Goal: Contribute content: Contribute content

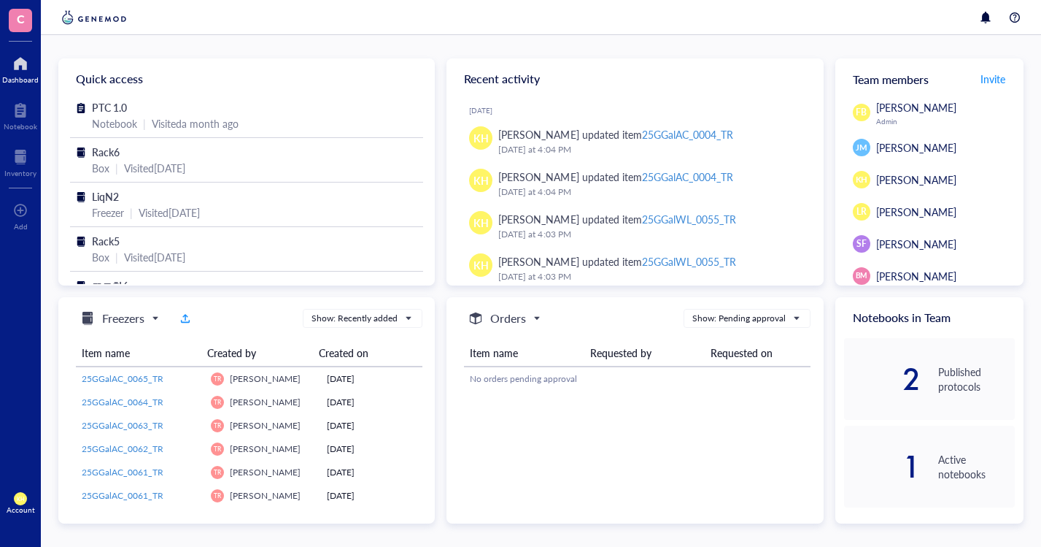
click at [25, 166] on div at bounding box center [20, 156] width 32 height 23
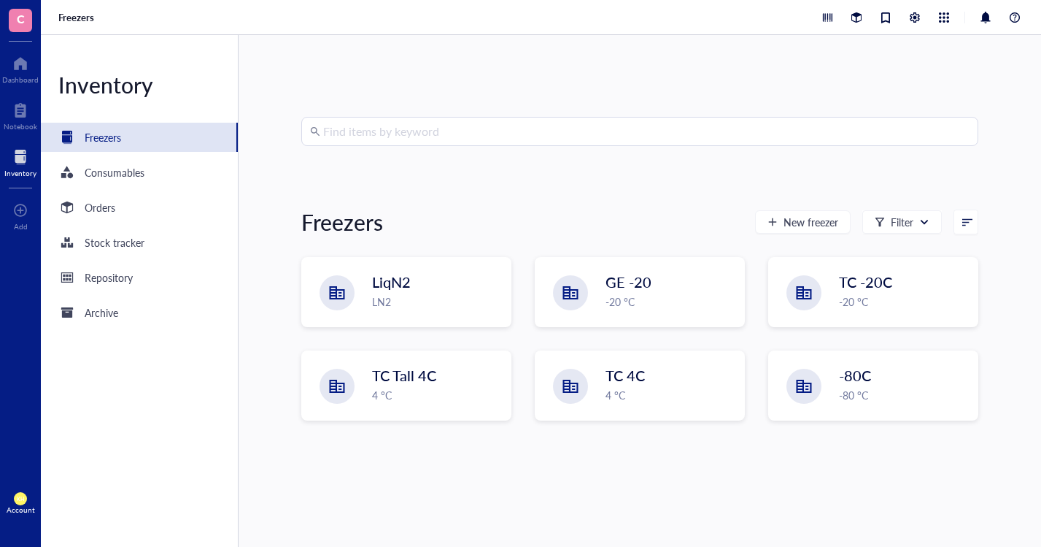
click at [388, 299] on div "LN2" at bounding box center [437, 301] width 130 height 16
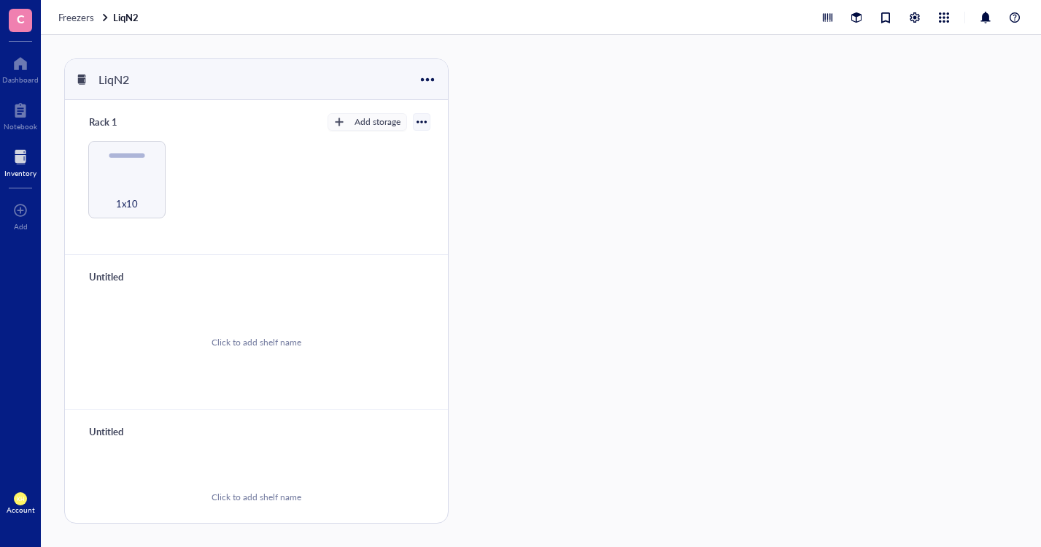
click at [107, 172] on div "1x10" at bounding box center [126, 179] width 77 height 77
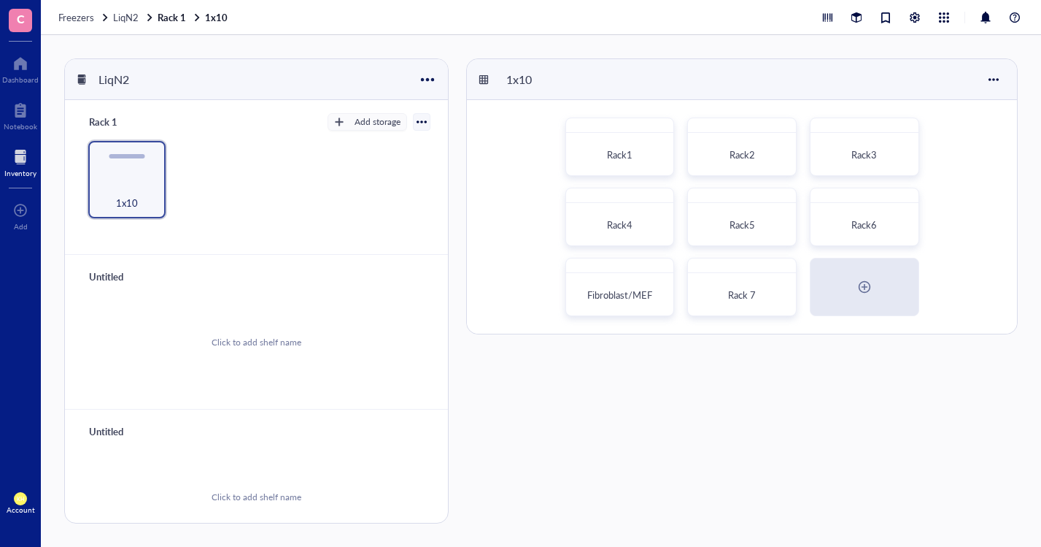
click at [739, 284] on div "Rack 7" at bounding box center [742, 295] width 96 height 32
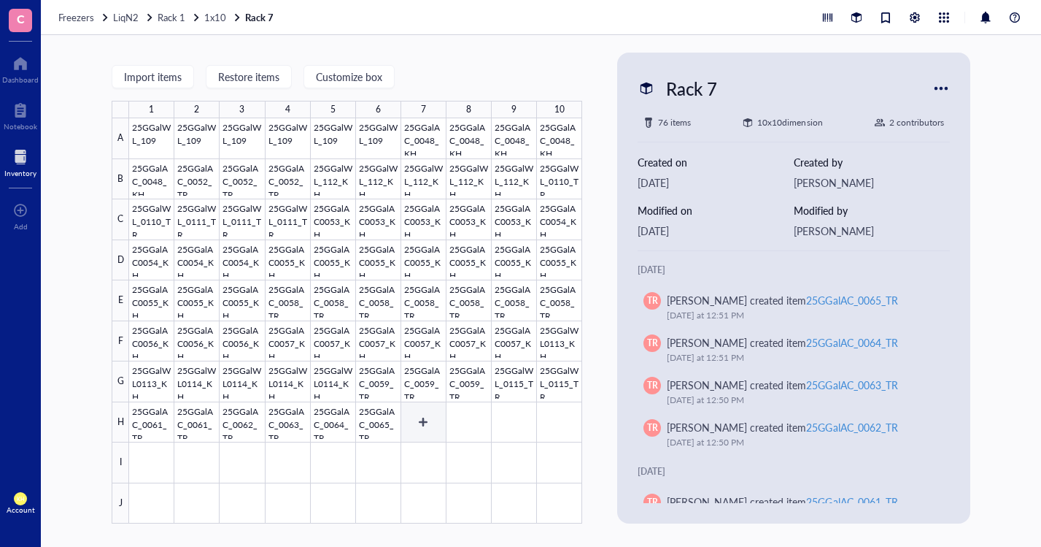
click at [426, 419] on div at bounding box center [355, 320] width 453 height 405
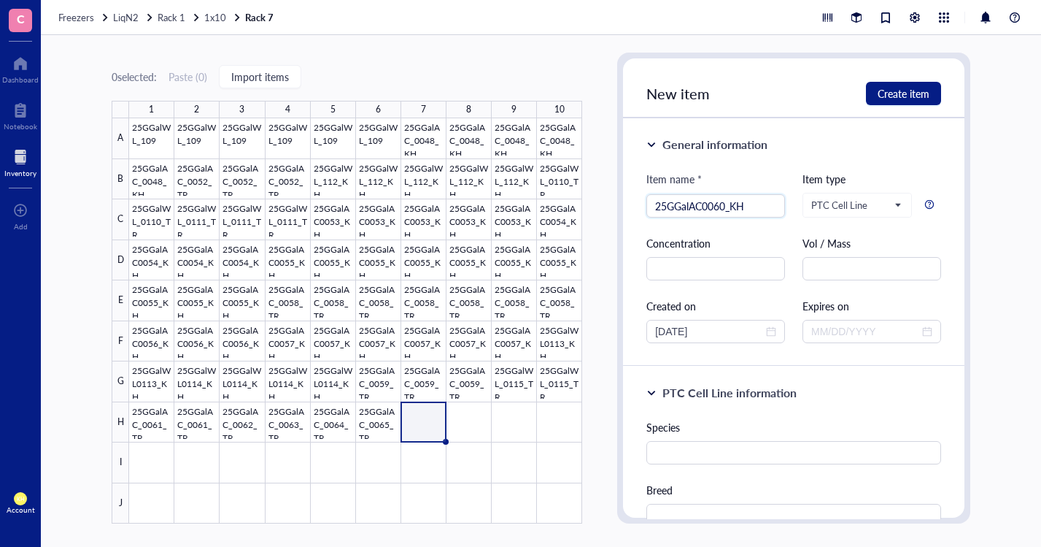
type input "25GGalAC0060_KH"
click at [724, 449] on input "text" at bounding box center [794, 452] width 295 height 23
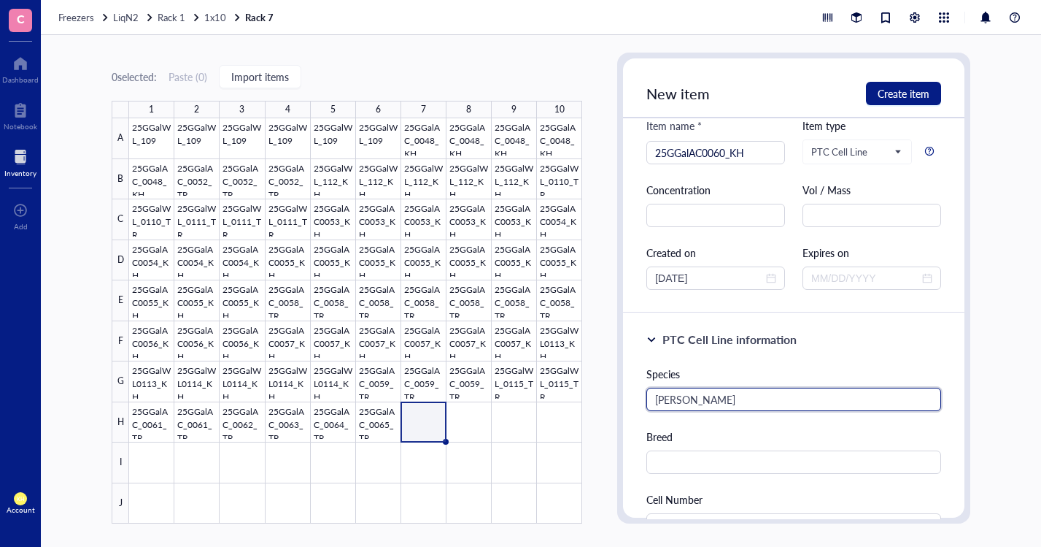
scroll to position [146, 0]
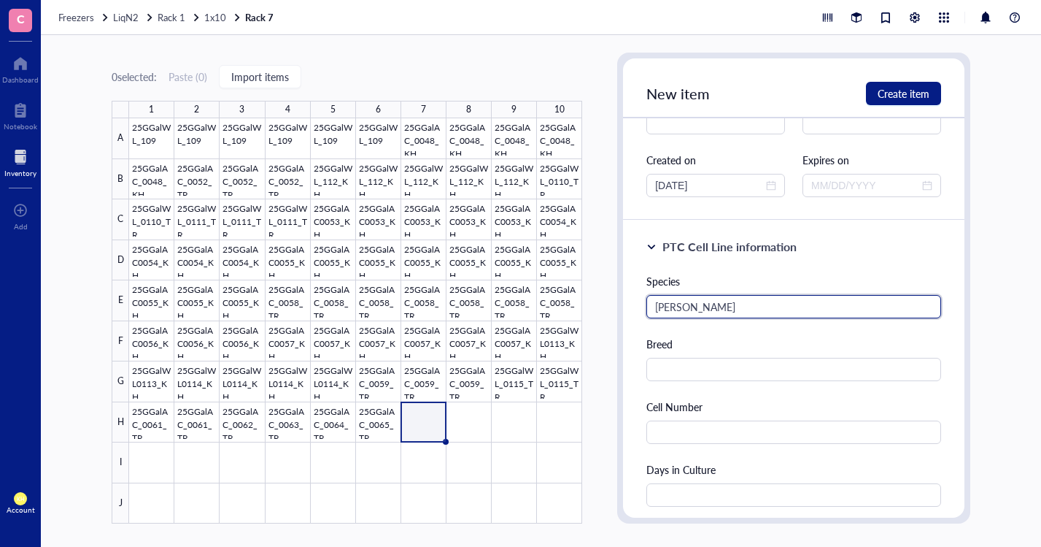
type input "[PERSON_NAME]"
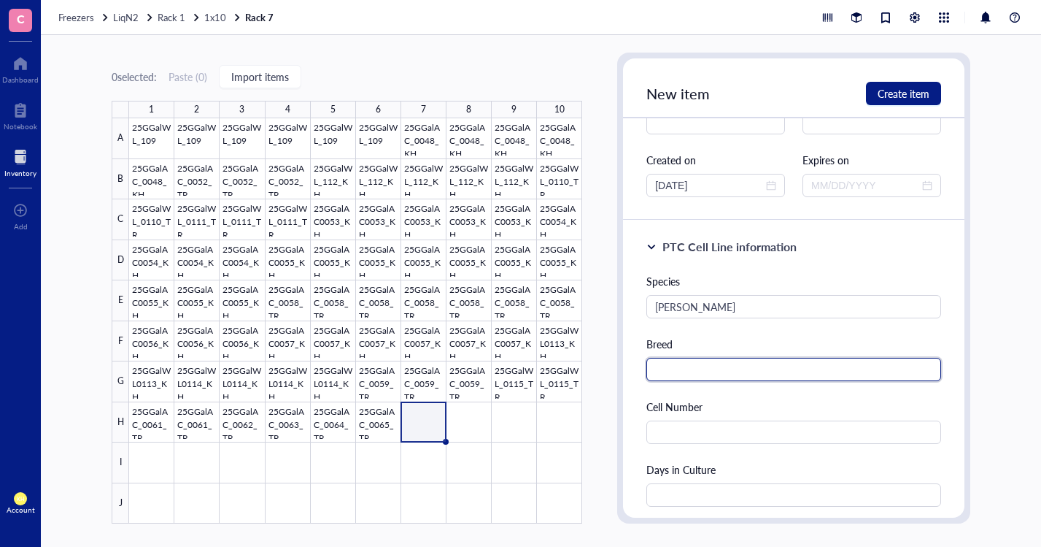
click at [731, 368] on input "text" at bounding box center [794, 369] width 295 height 23
type input "[PERSON_NAME]"
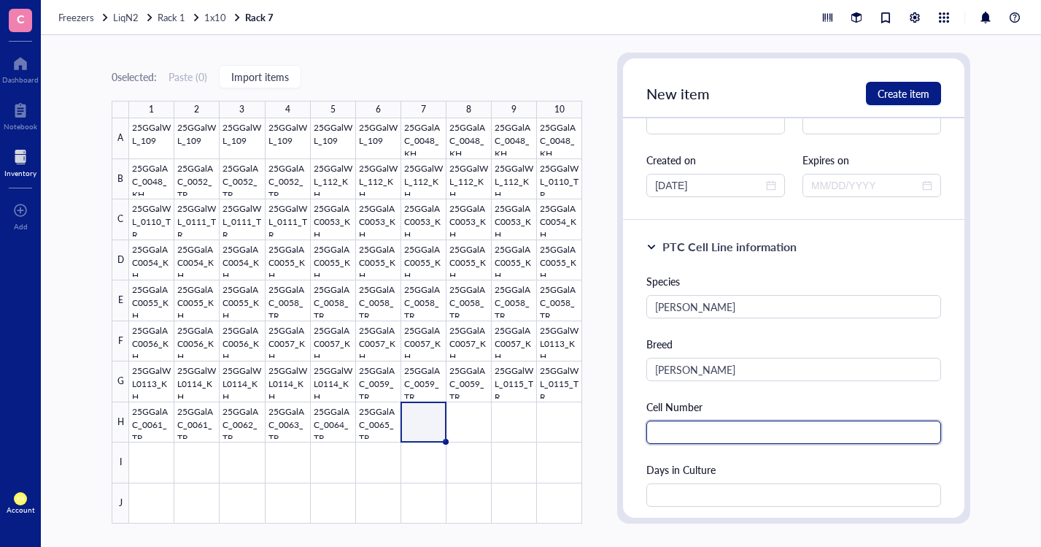
click at [758, 424] on input "text" at bounding box center [794, 431] width 295 height 23
type input "387000"
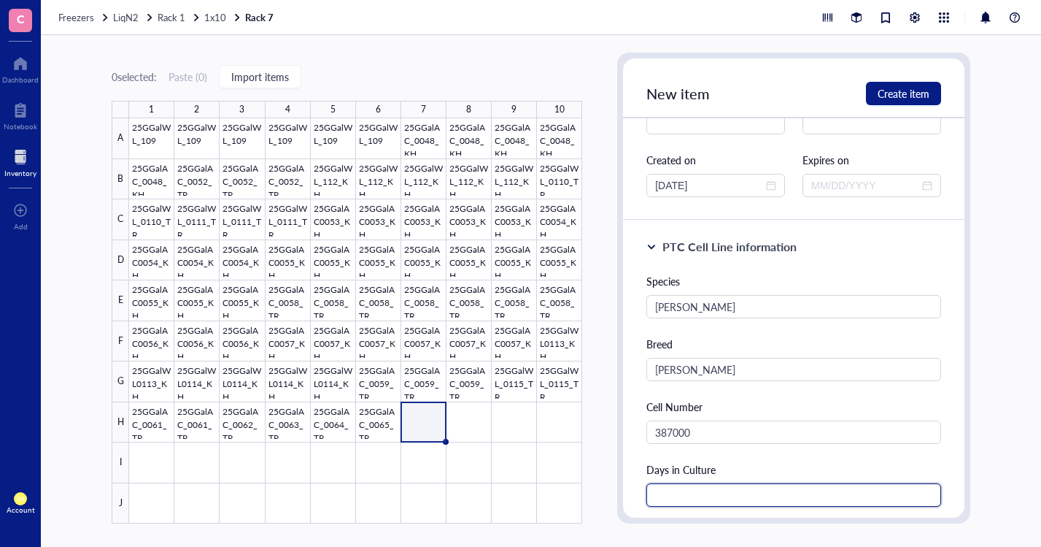
click at [780, 492] on input "text" at bounding box center [794, 494] width 295 height 23
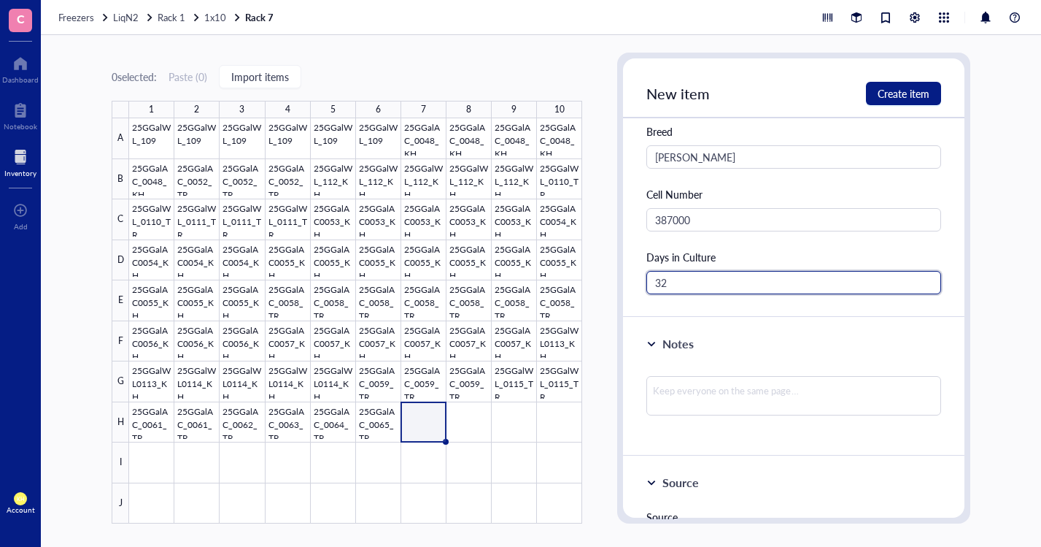
scroll to position [365, 0]
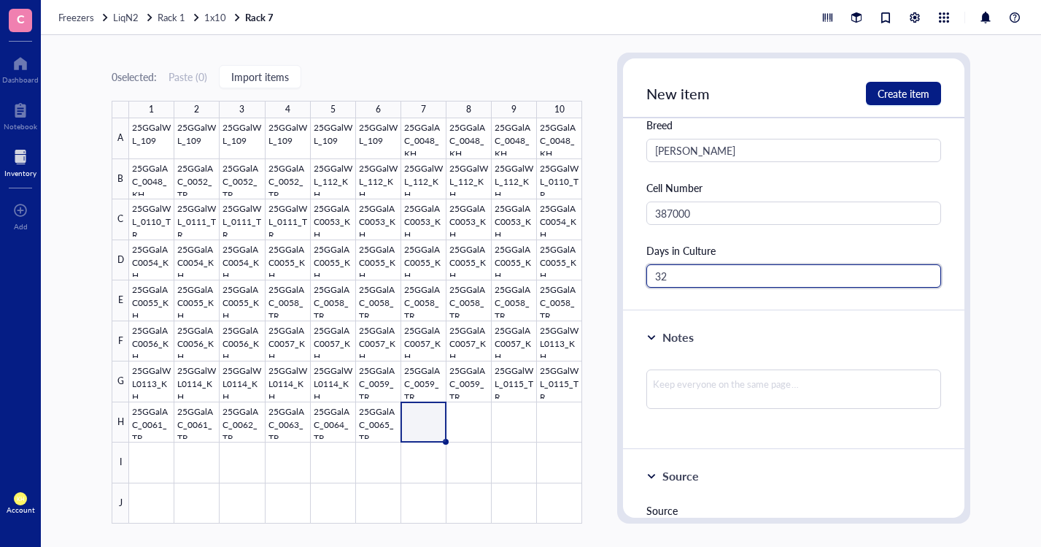
type input "32"
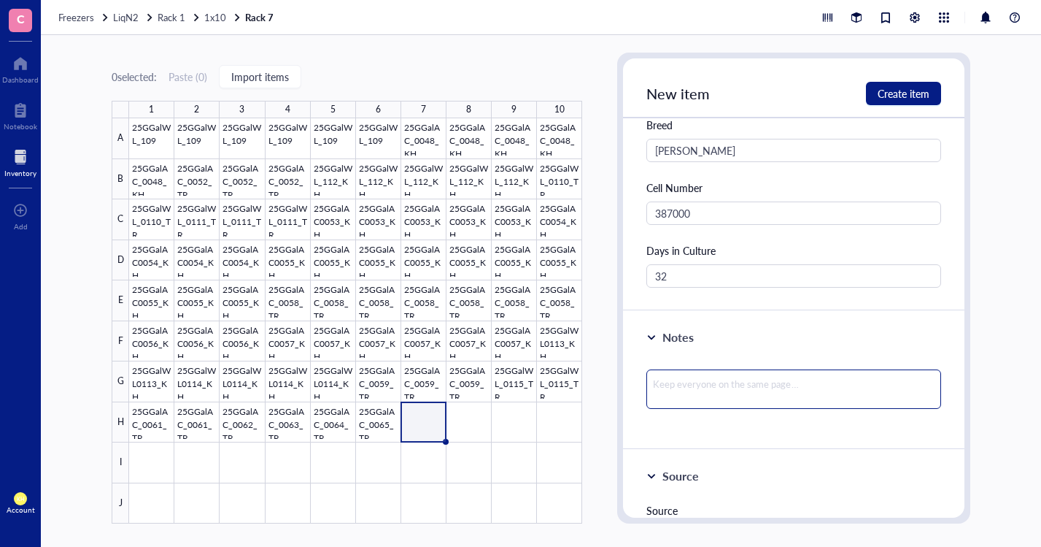
click at [772, 382] on textarea at bounding box center [794, 388] width 295 height 39
type textarea "8"
type textarea "8/"
type textarea "8/2"
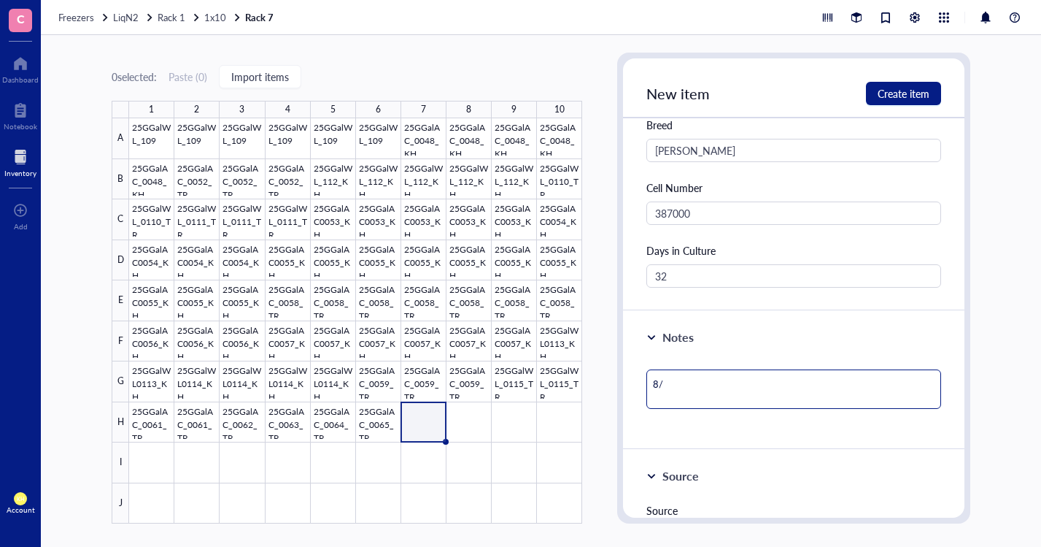
type textarea "8/2"
type textarea "8/25"
type textarea "8/25/"
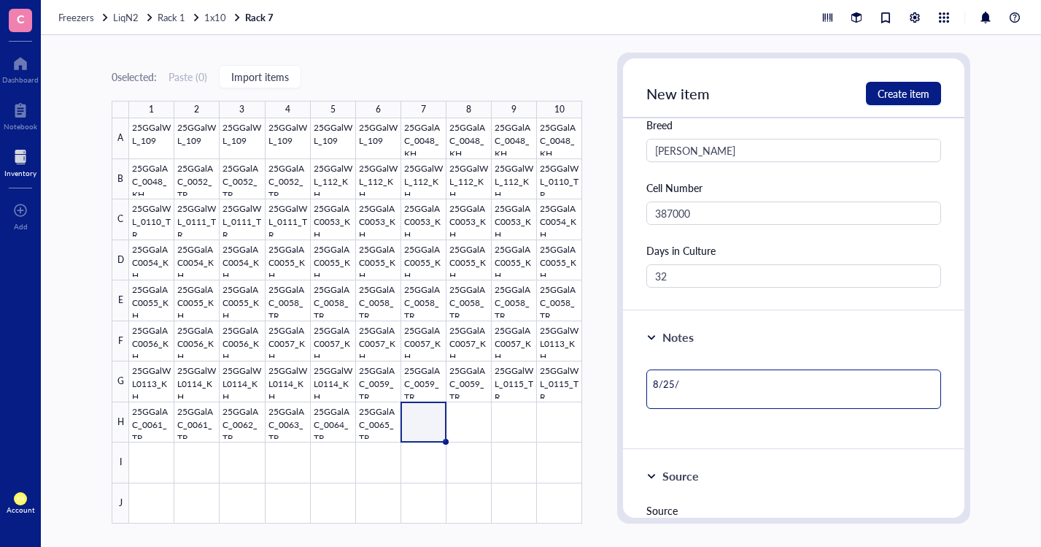
type textarea "8/25/2"
type textarea "[DATE]"
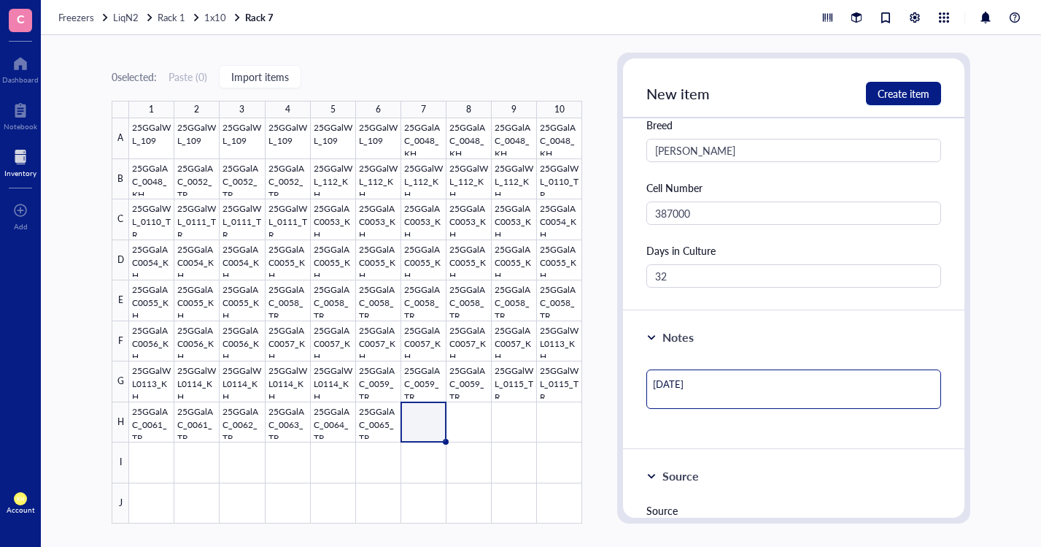
type textarea "[DATE]"
type textarea "[DATE] d"
type textarea "[DATE] de"
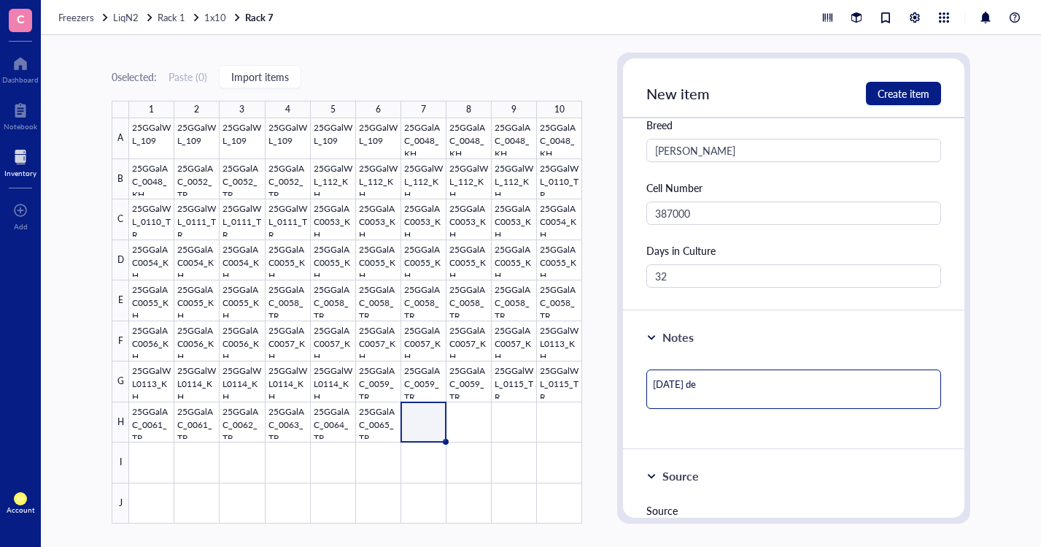
type textarea "[DATE] der"
type textarea "[DATE] deri"
type textarea "[DATE] deriv"
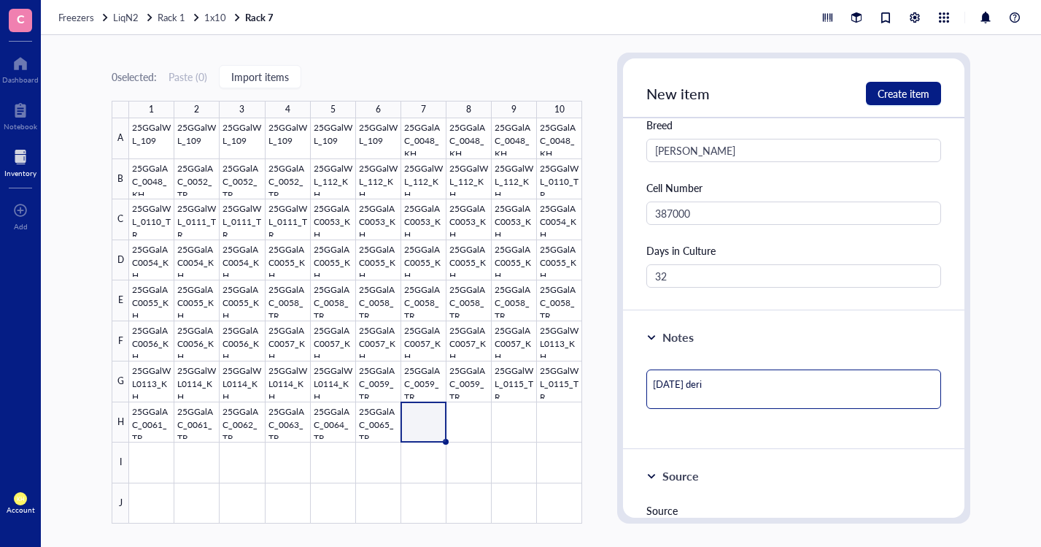
type textarea "[DATE] deriv"
type textarea "[DATE] deriva"
type textarea "[DATE] derivat"
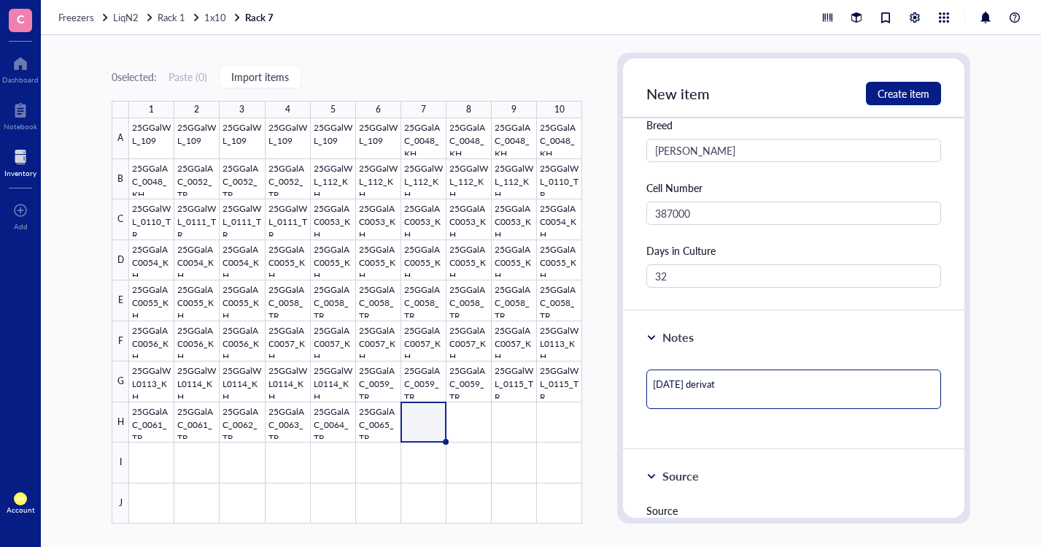
type textarea "[DATE] derivati"
type textarea "[DATE] derivatio"
type textarea "[DATE] derivation"
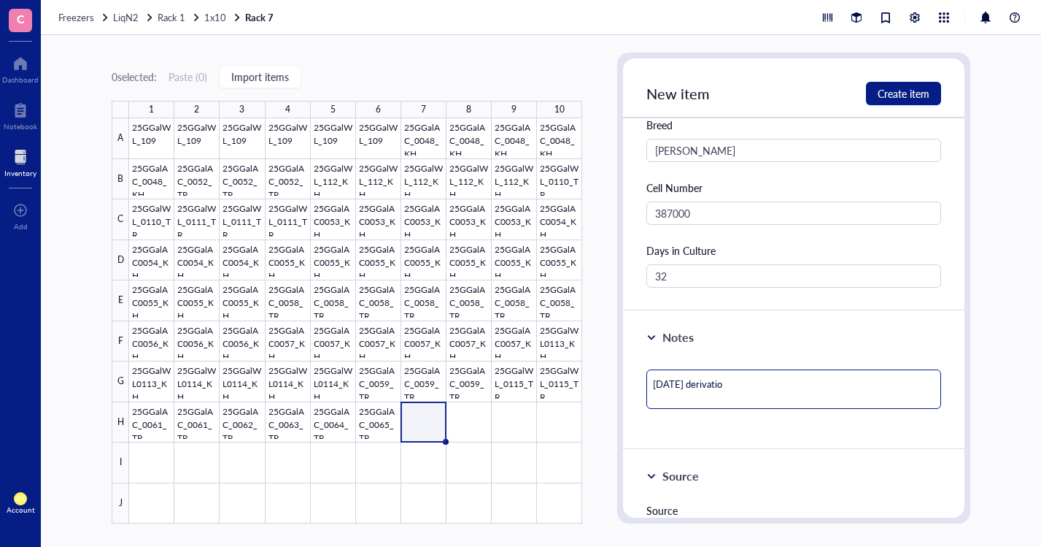
type textarea "[DATE] derivation"
type textarea "[DATE] derivation #"
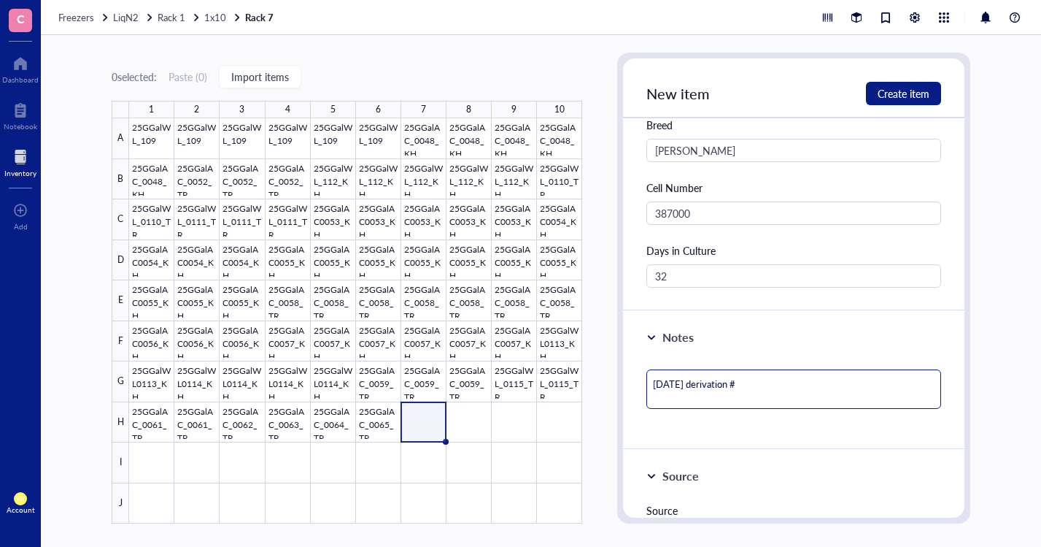
type textarea "[DATE] derivation #2"
type textarea "[DATE] derivation #2;"
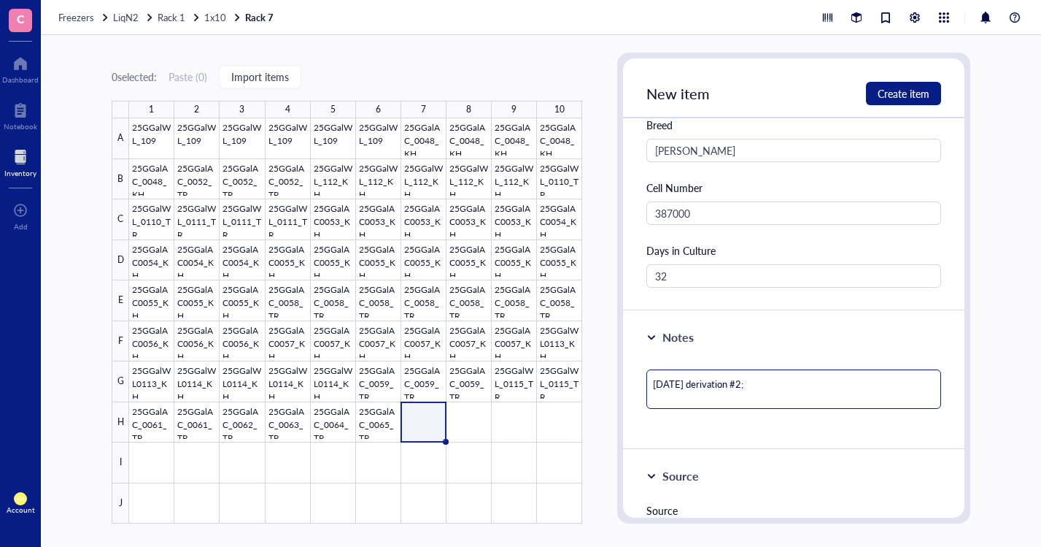
type textarea "[DATE] derivation #2;"
type textarea "[DATE] derivation #2; M"
type textarea "[DATE] derivation #2; Ma"
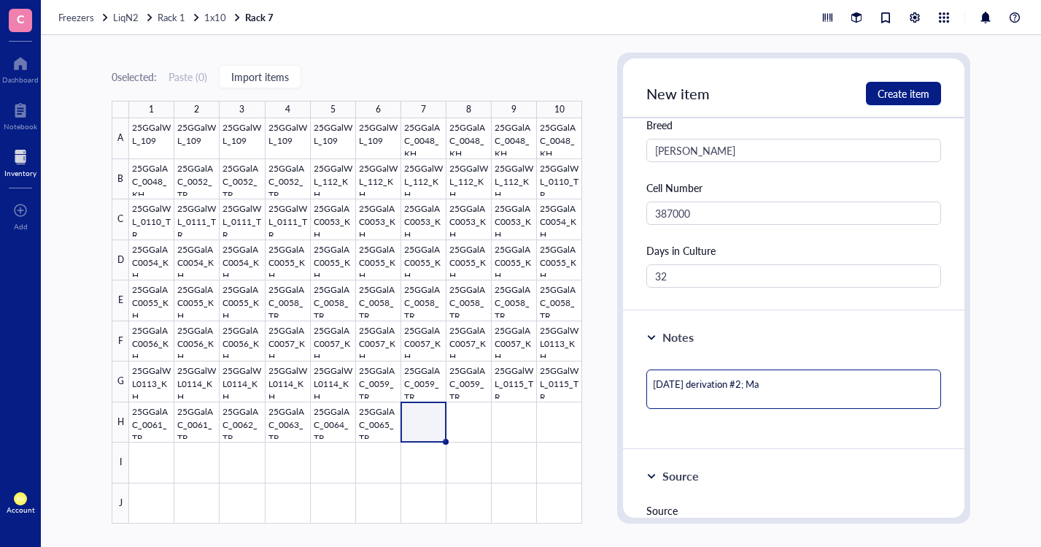
type textarea "[DATE] derivation #2; Mal"
type textarea "[DATE] derivation #2; [DEMOGRAPHIC_DATA]"
type textarea "[DATE] derivation #2; [DEMOGRAPHIC_DATA];"
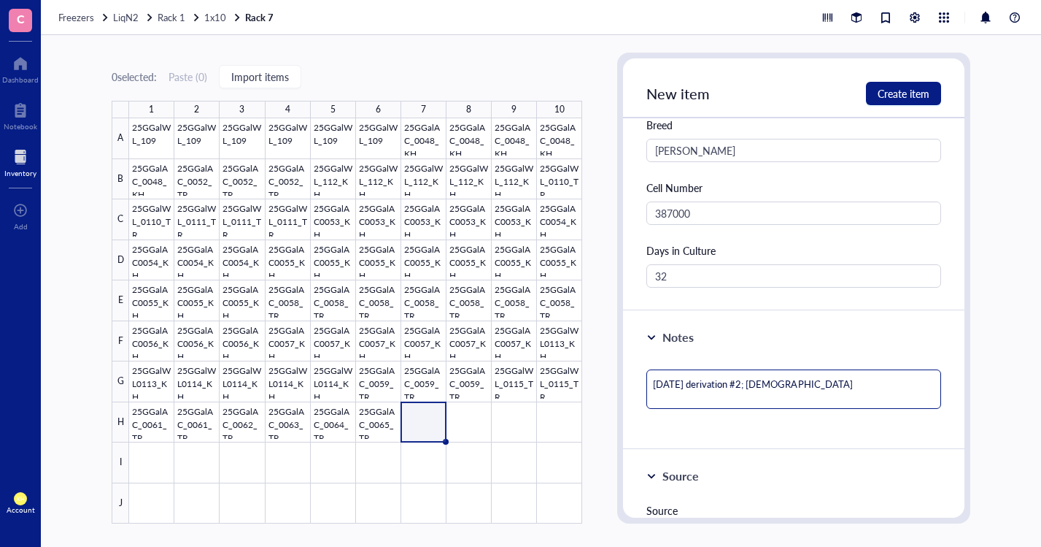
type textarea "[DATE] derivation #2; [DEMOGRAPHIC_DATA];"
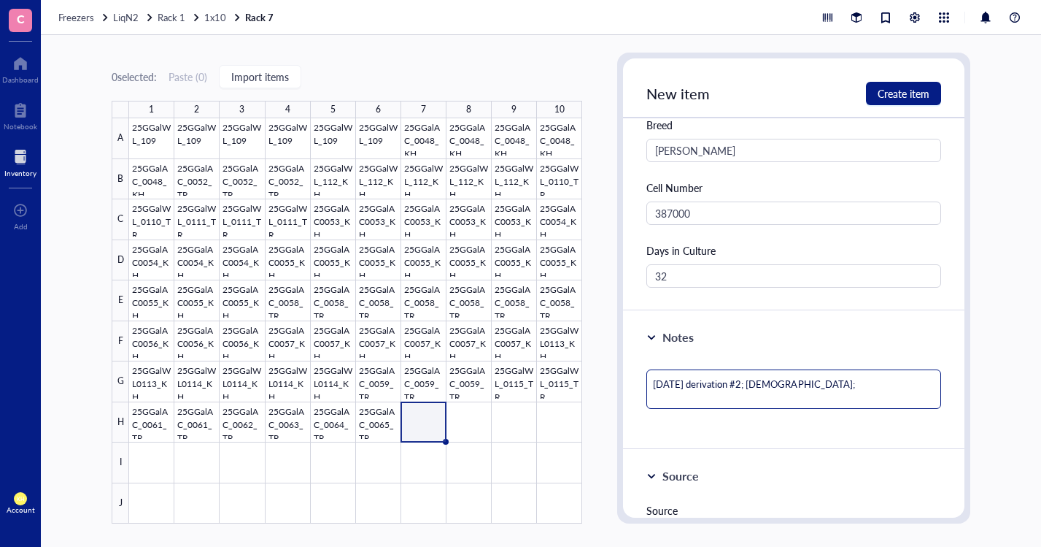
type textarea "[DATE] derivation #2; [DEMOGRAPHIC_DATA]"
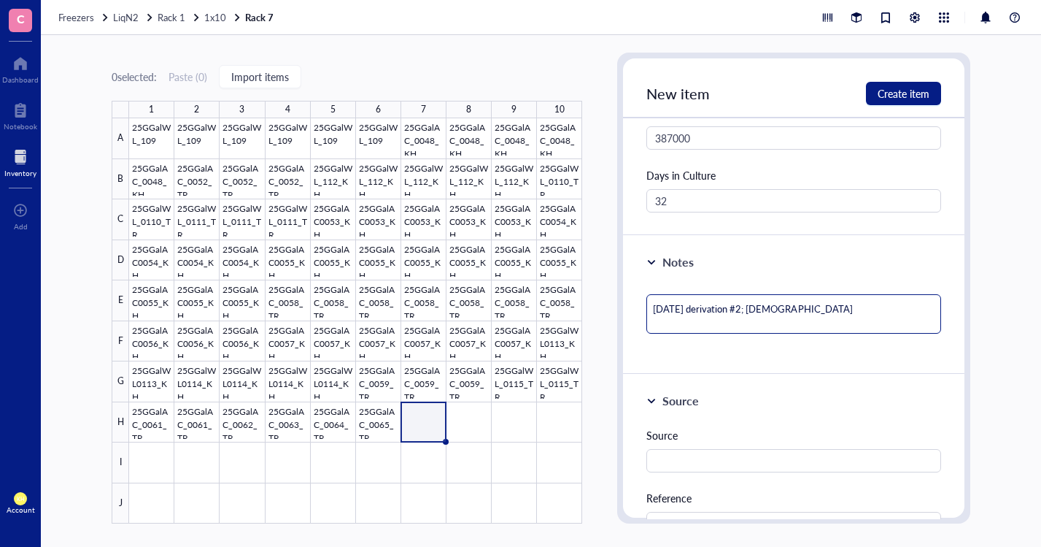
scroll to position [511, 0]
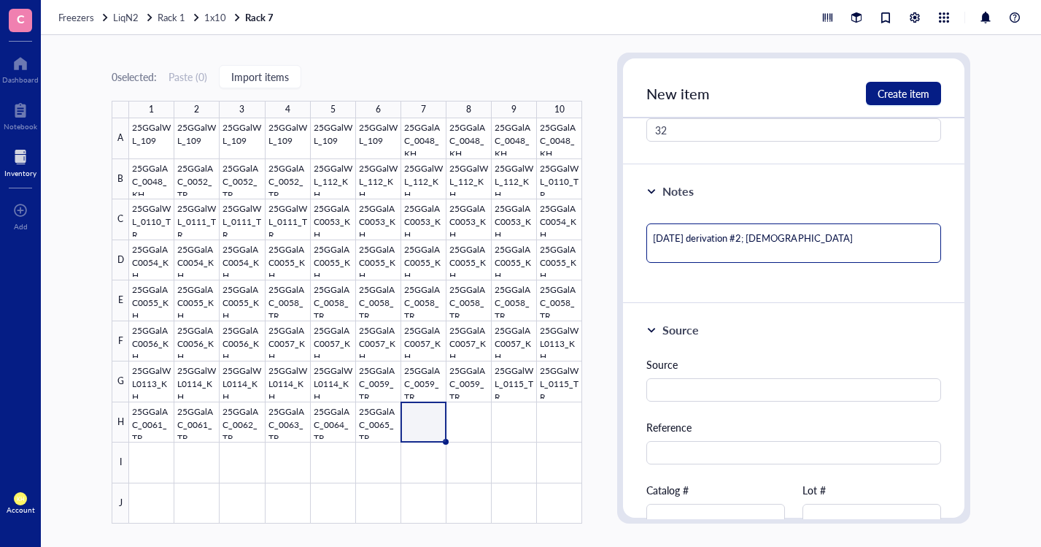
type textarea "[DATE] derivation #2; [DEMOGRAPHIC_DATA]"
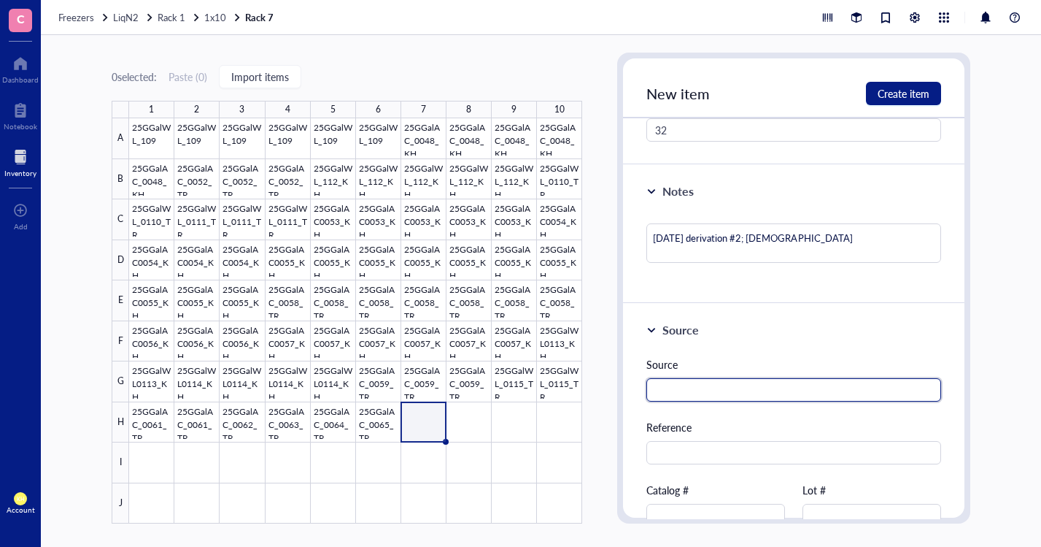
click at [798, 392] on input "text" at bounding box center [794, 389] width 295 height 23
type input "[PERSON_NAME]"
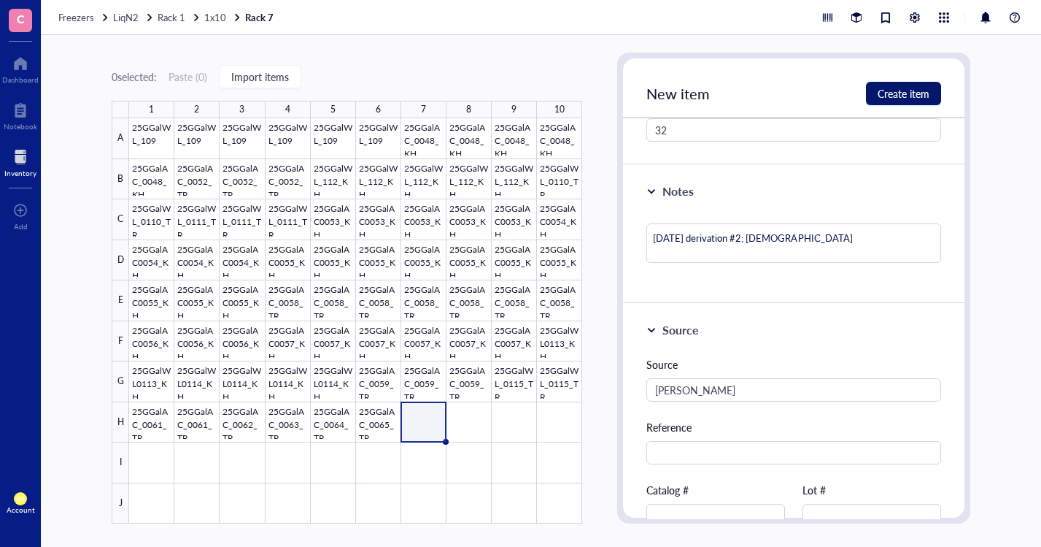
click at [933, 99] on button "Create item" at bounding box center [903, 93] width 75 height 23
type textarea "Keep everyone on the same page…"
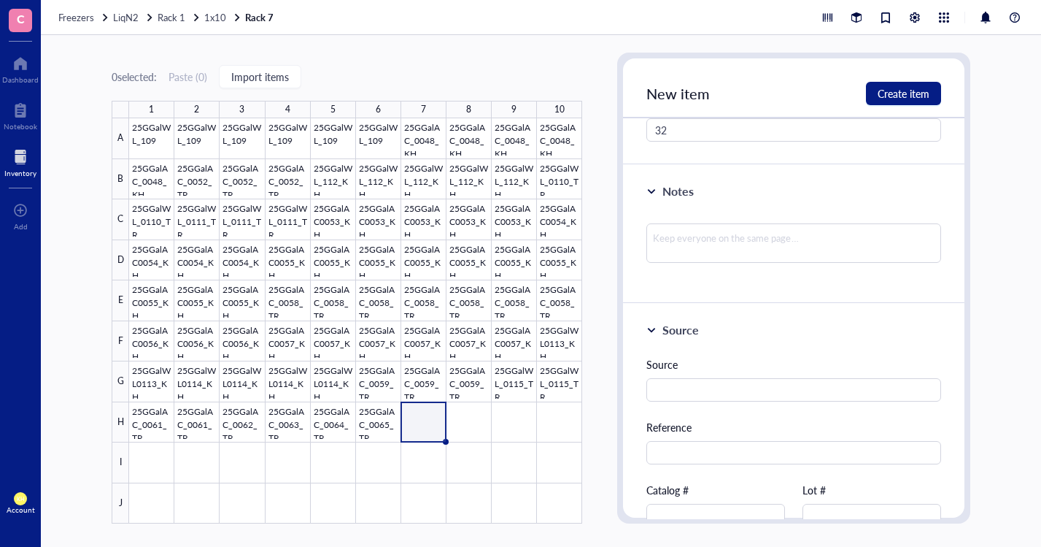
scroll to position [201, 0]
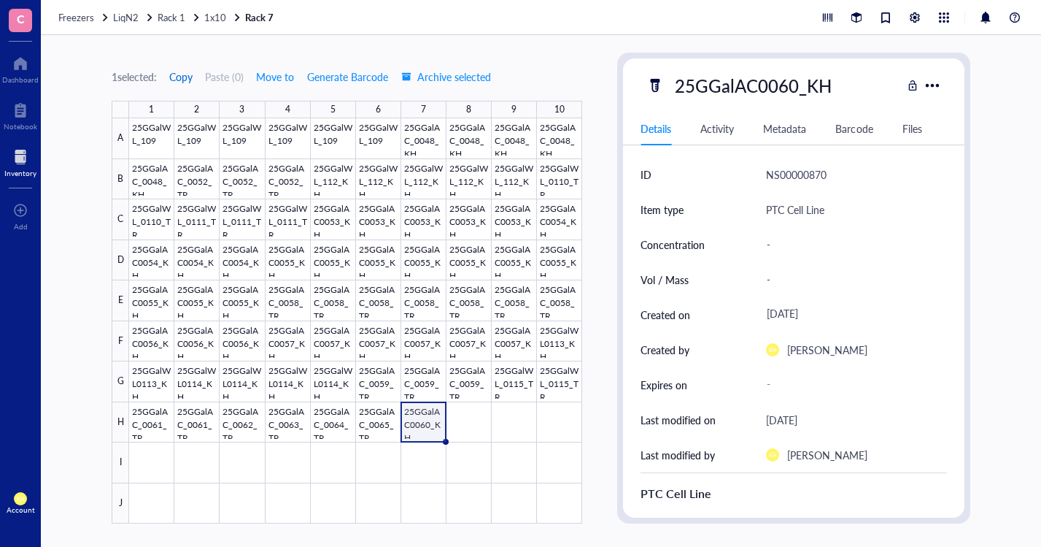
click at [183, 78] on span "Copy" at bounding box center [180, 77] width 23 height 12
click at [464, 420] on div at bounding box center [355, 320] width 453 height 405
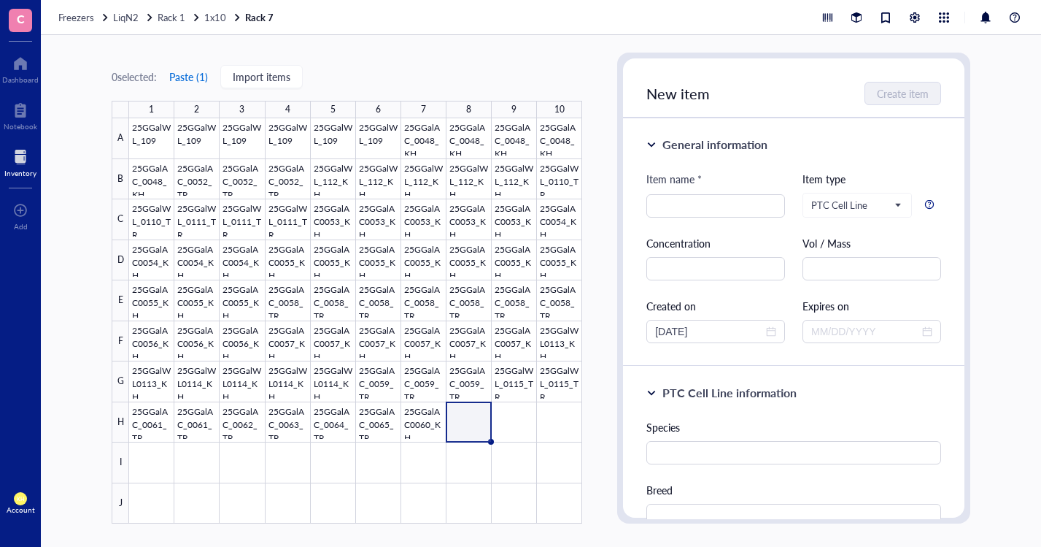
click at [180, 74] on button "Paste ( 1 )" at bounding box center [189, 76] width 40 height 23
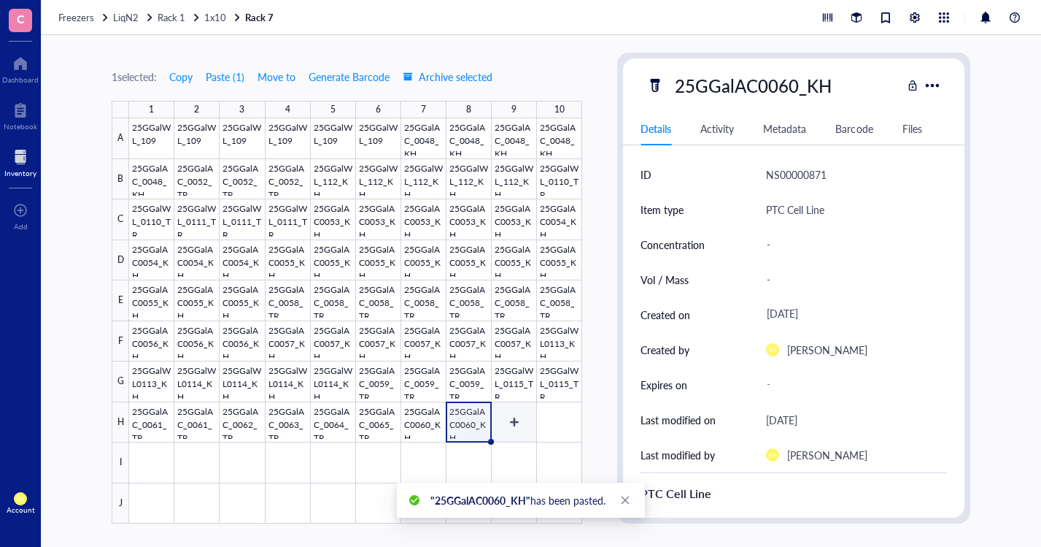
click at [518, 417] on div at bounding box center [355, 320] width 453 height 405
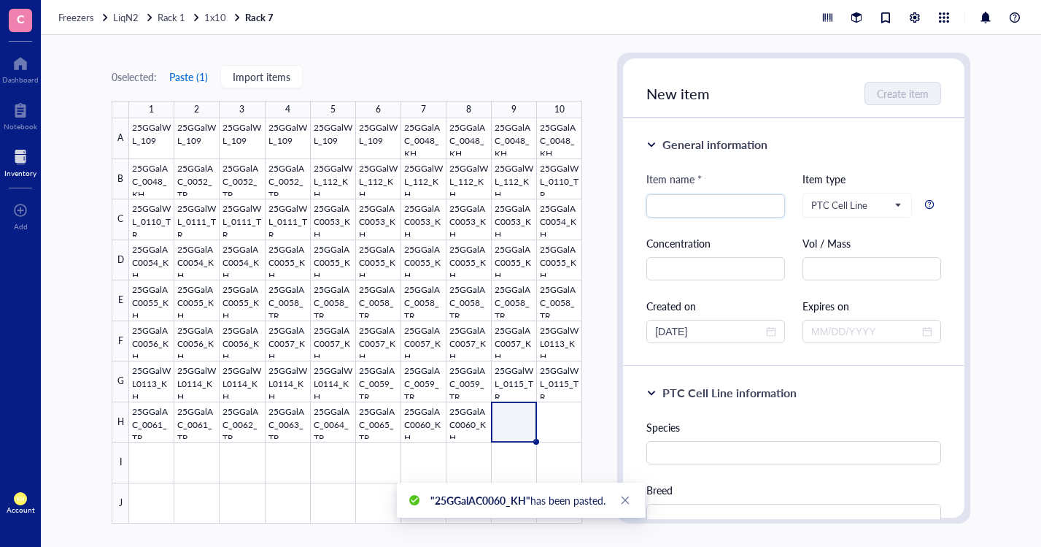
click at [200, 72] on button "Paste ( 1 )" at bounding box center [189, 76] width 40 height 23
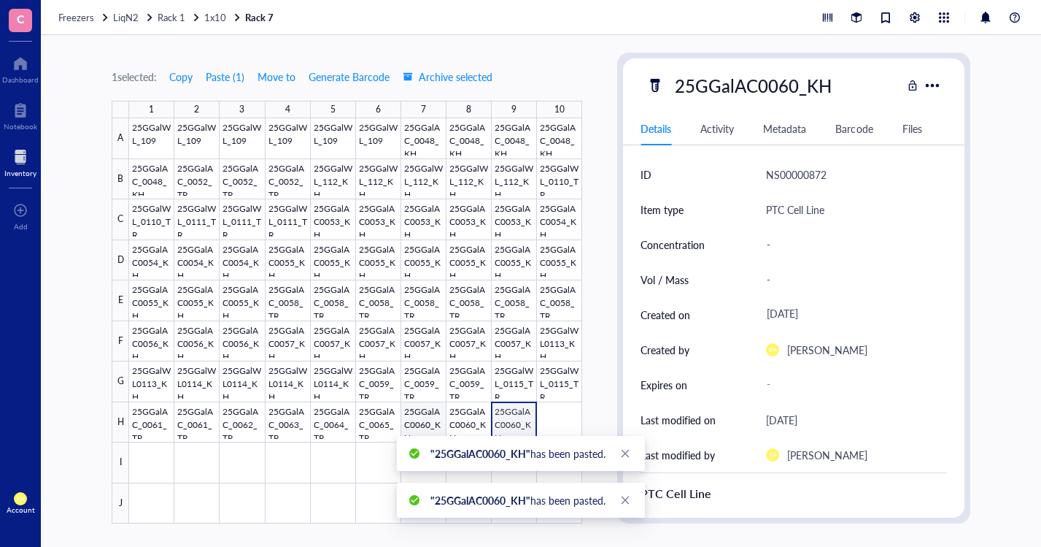
click at [428, 420] on div at bounding box center [355, 320] width 453 height 405
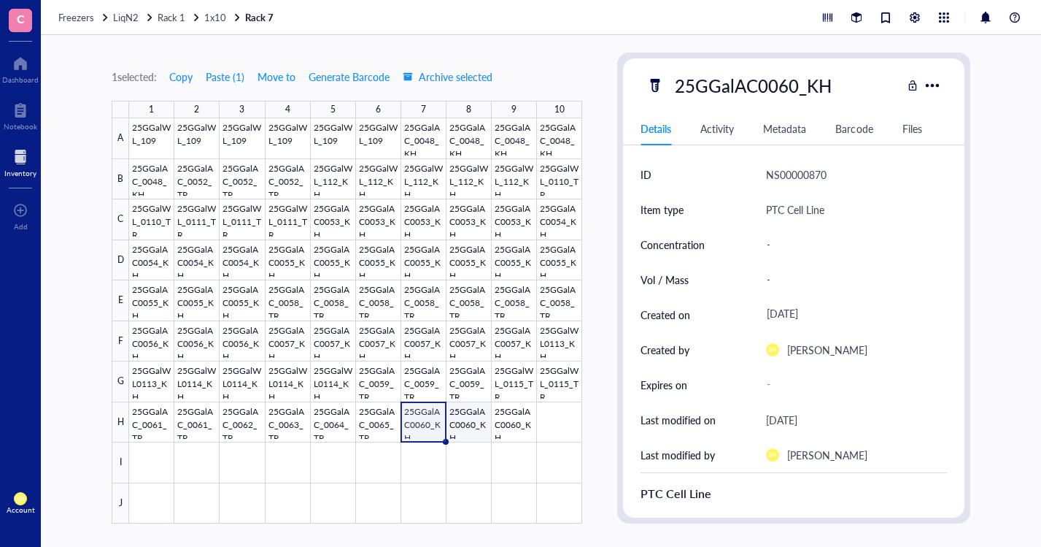
click at [477, 422] on div at bounding box center [355, 320] width 453 height 405
click at [520, 415] on div at bounding box center [355, 320] width 453 height 405
